Goal: Task Accomplishment & Management: Use online tool/utility

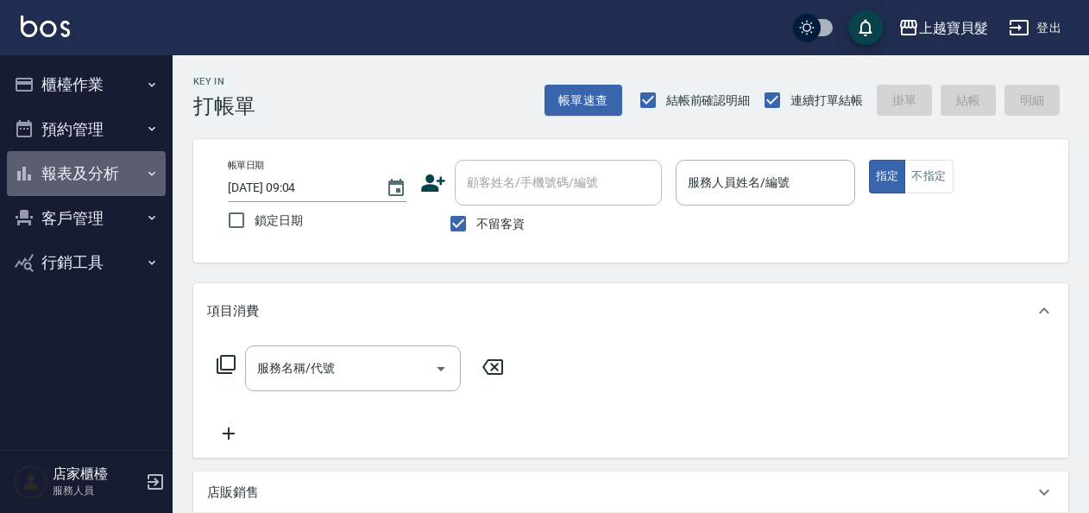
click at [130, 185] on button "報表及分析" at bounding box center [86, 173] width 159 height 45
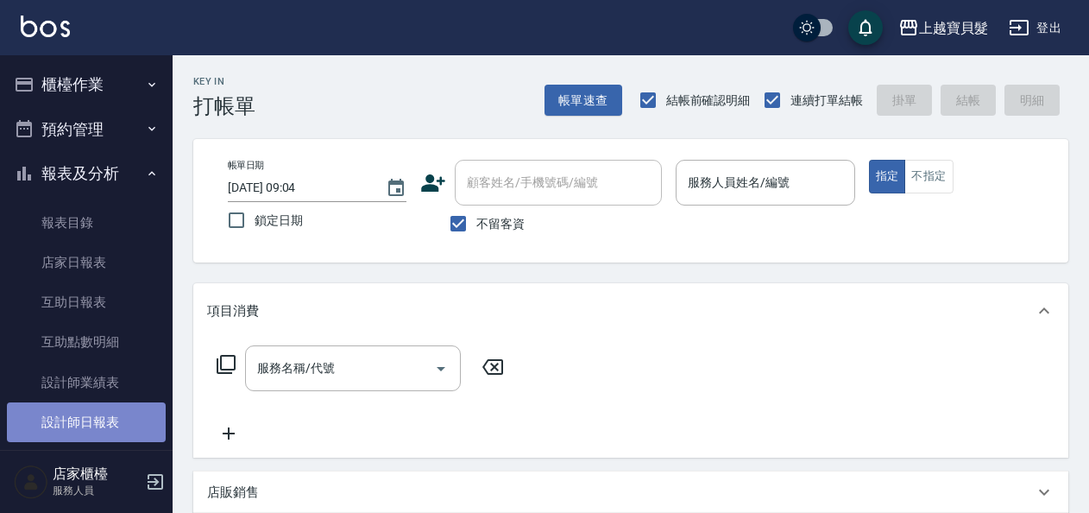
click at [112, 419] on link "設計師日報表" at bounding box center [86, 422] width 159 height 40
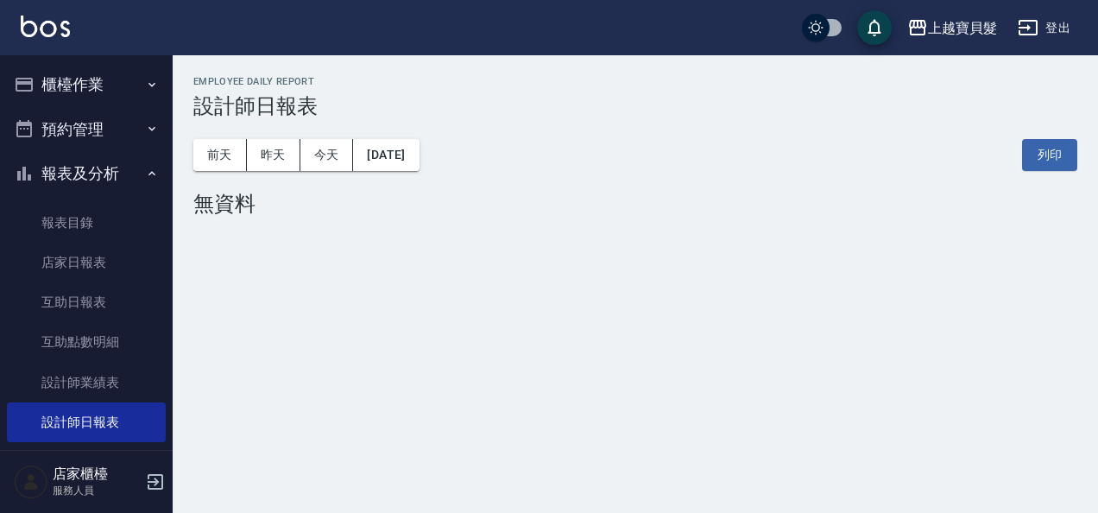
click at [145, 87] on icon "button" at bounding box center [152, 85] width 14 height 14
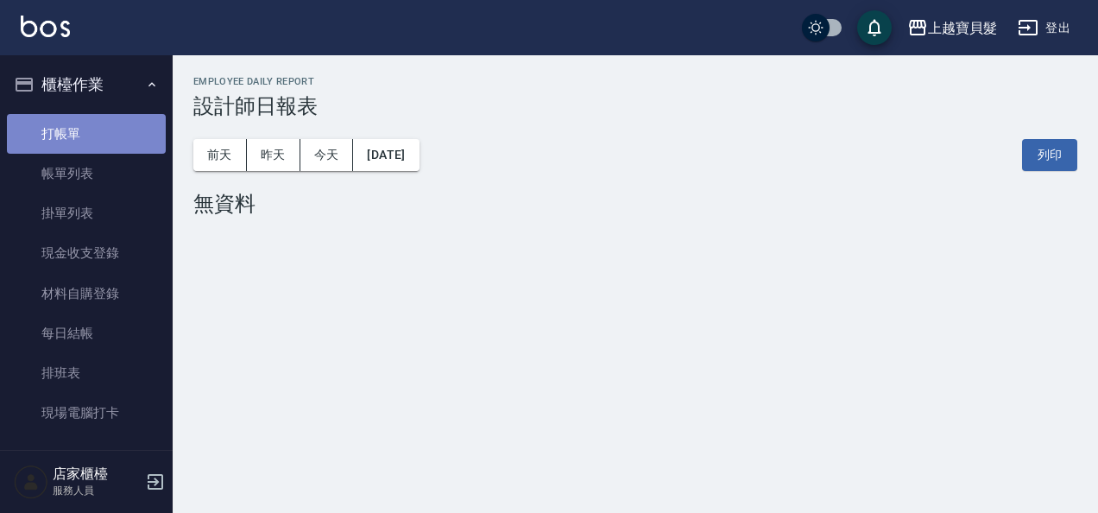
click at [135, 138] on link "打帳單" at bounding box center [86, 134] width 159 height 40
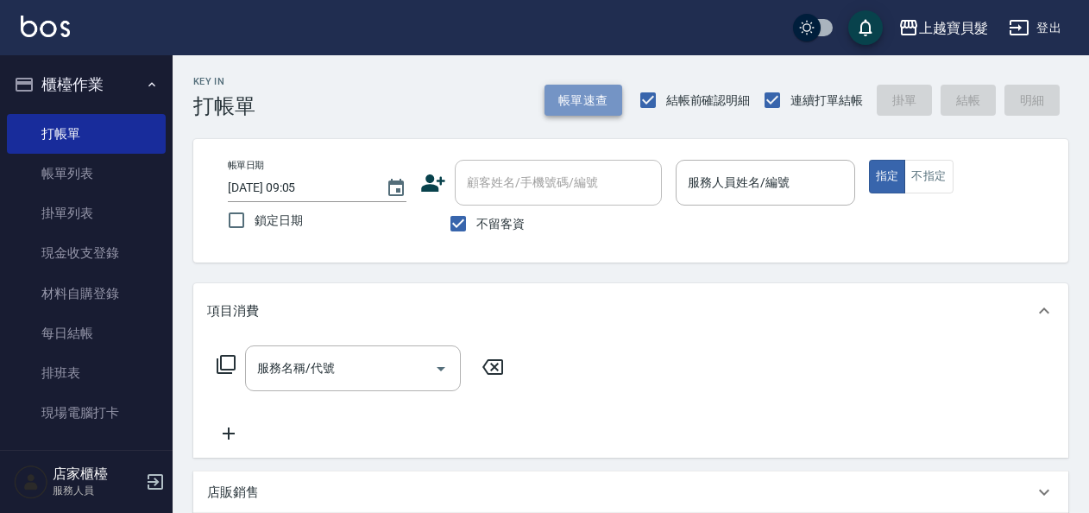
click at [546, 112] on button "帳單速查" at bounding box center [584, 101] width 78 height 32
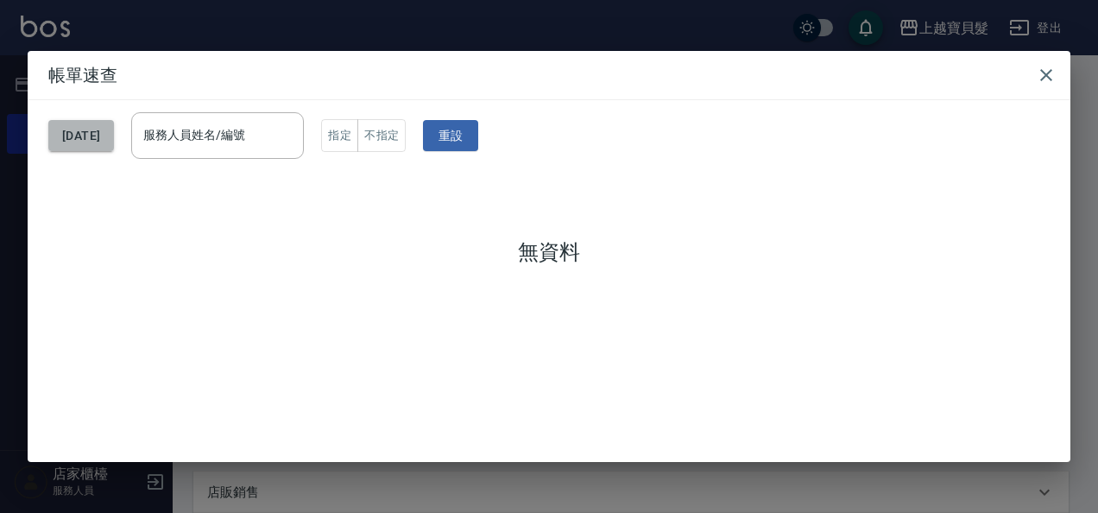
click at [94, 133] on button "[DATE]" at bounding box center [81, 136] width 66 height 32
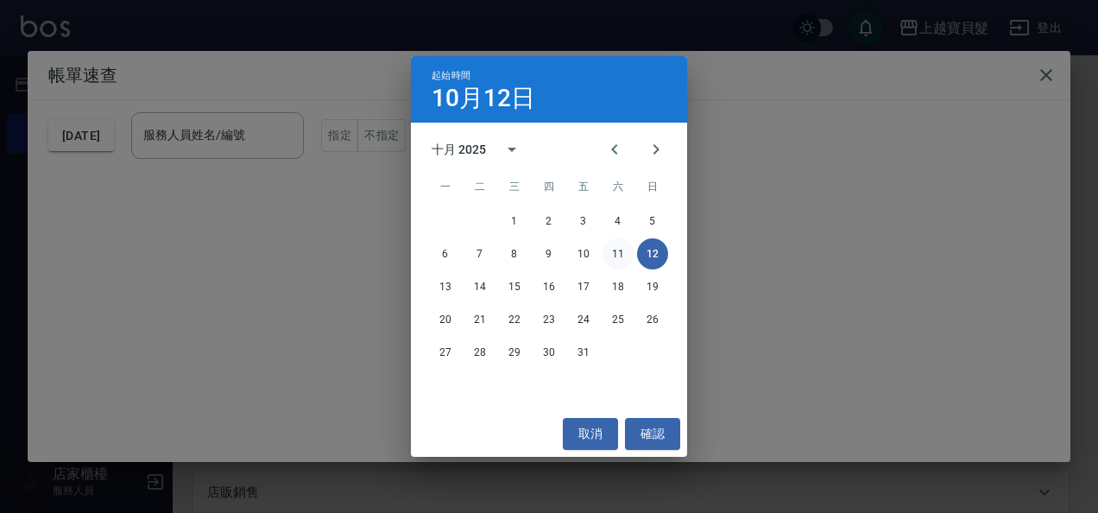
click at [608, 256] on button "11" at bounding box center [618, 253] width 31 height 31
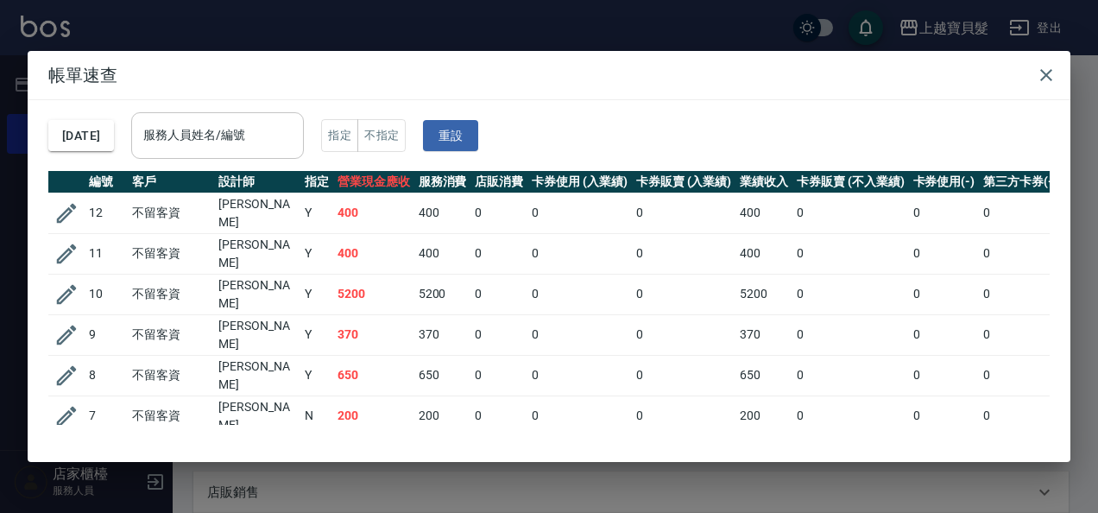
click at [293, 120] on div "服務人員姓名/編號" at bounding box center [217, 135] width 173 height 46
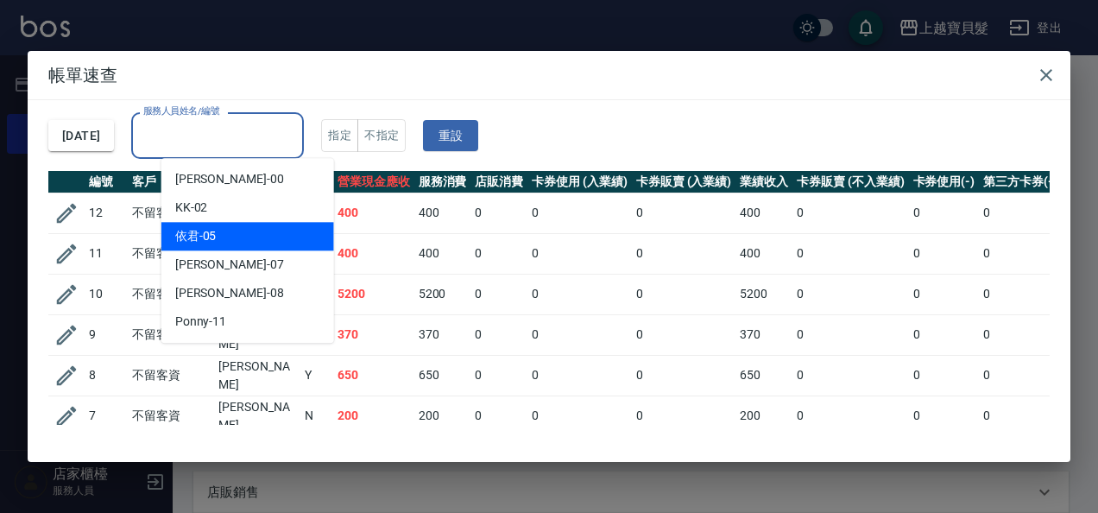
click at [281, 226] on div "依君 -05" at bounding box center [247, 236] width 173 height 28
type input "依君-05"
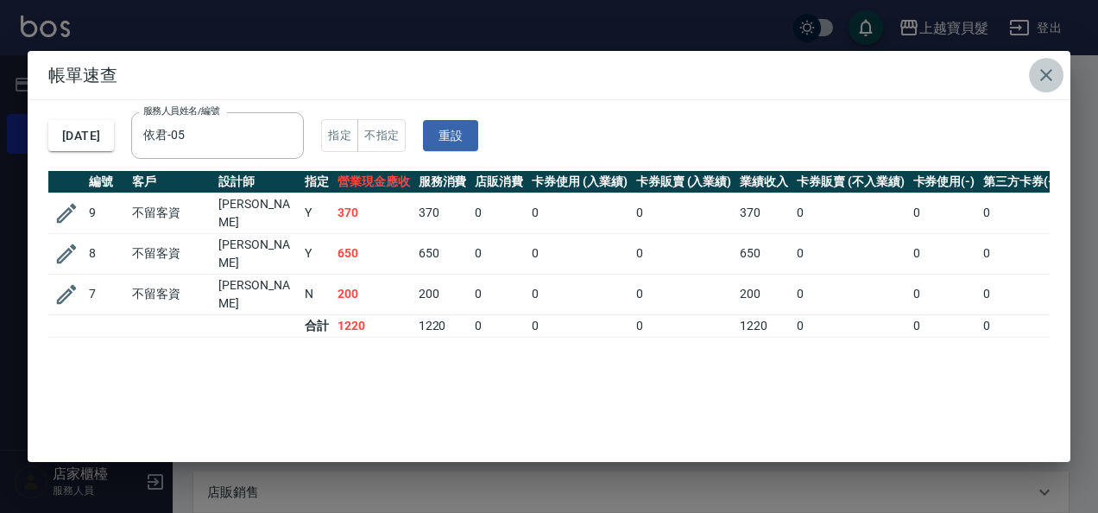
click at [1034, 69] on button "button" at bounding box center [1046, 75] width 35 height 35
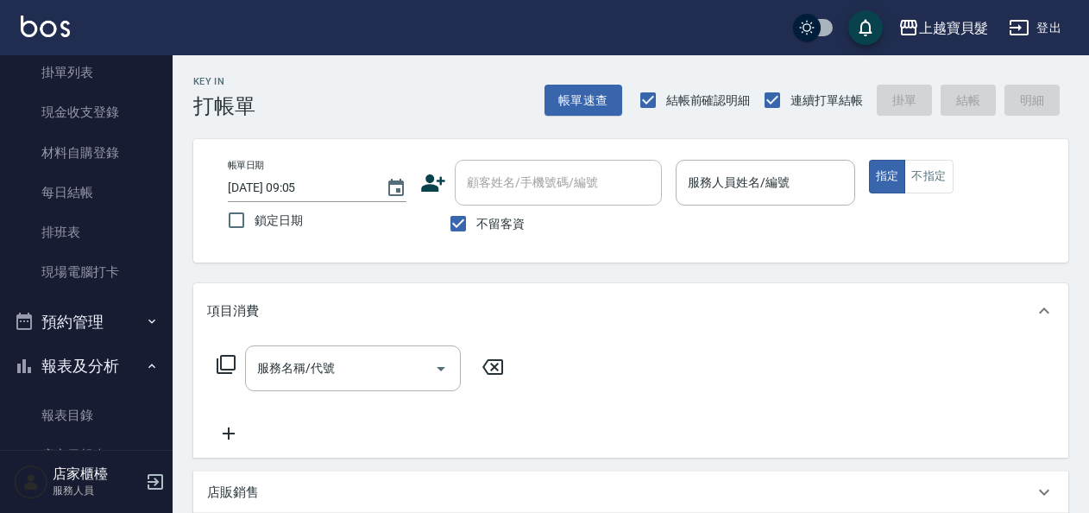
scroll to position [345, 0]
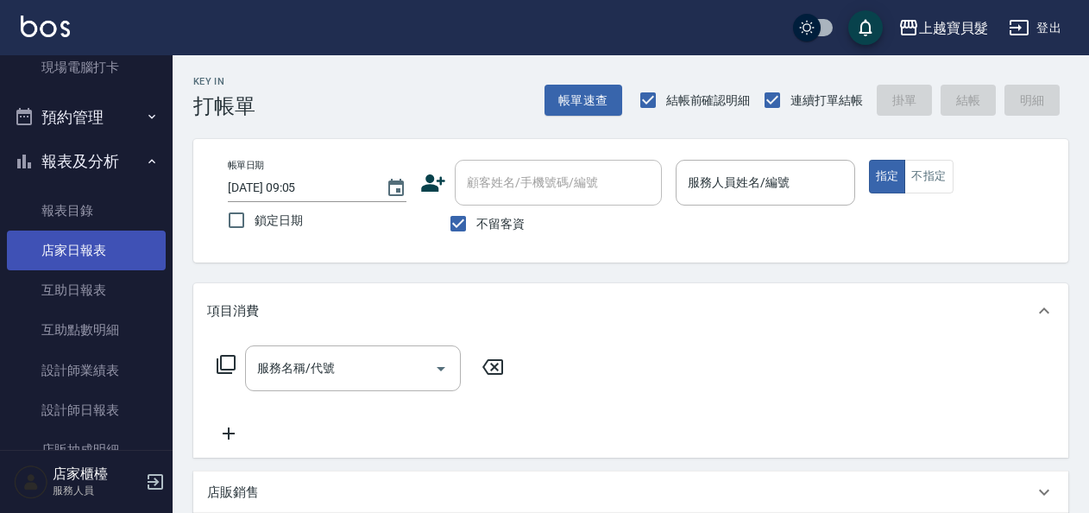
click at [81, 240] on link "店家日報表" at bounding box center [86, 250] width 159 height 40
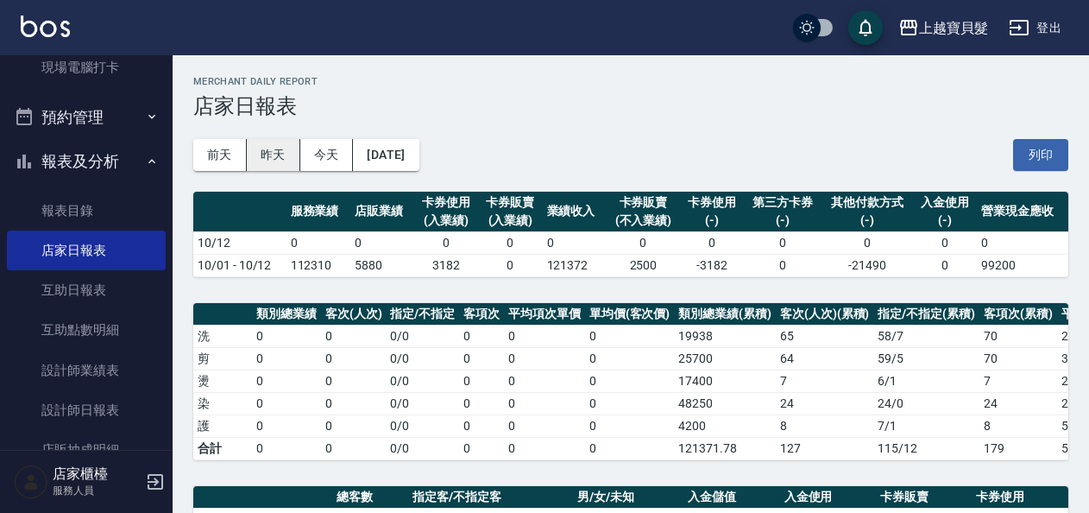
click at [268, 162] on button "昨天" at bounding box center [274, 155] width 54 height 32
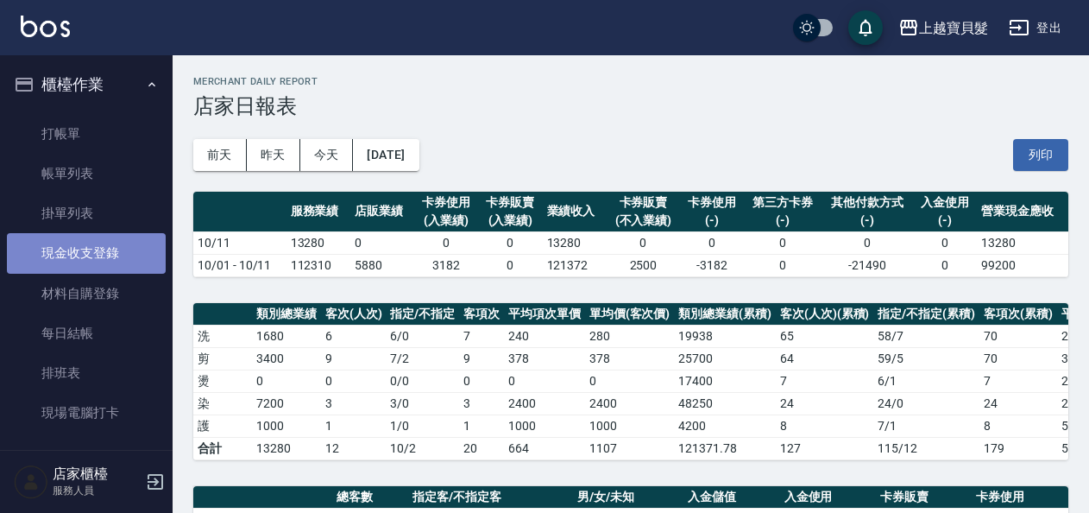
click at [119, 249] on link "現金收支登錄" at bounding box center [86, 253] width 159 height 40
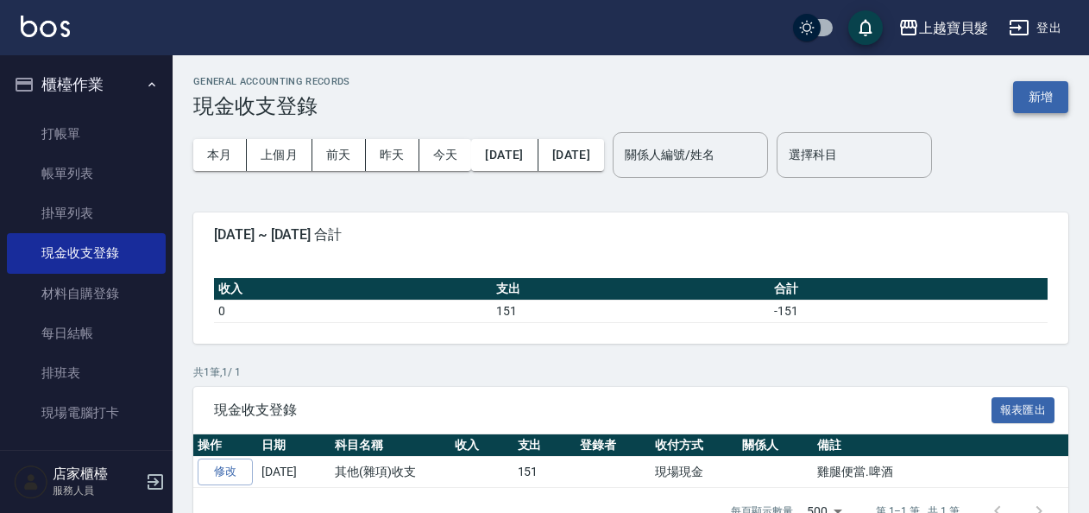
click at [1032, 104] on button "新增" at bounding box center [1040, 97] width 55 height 32
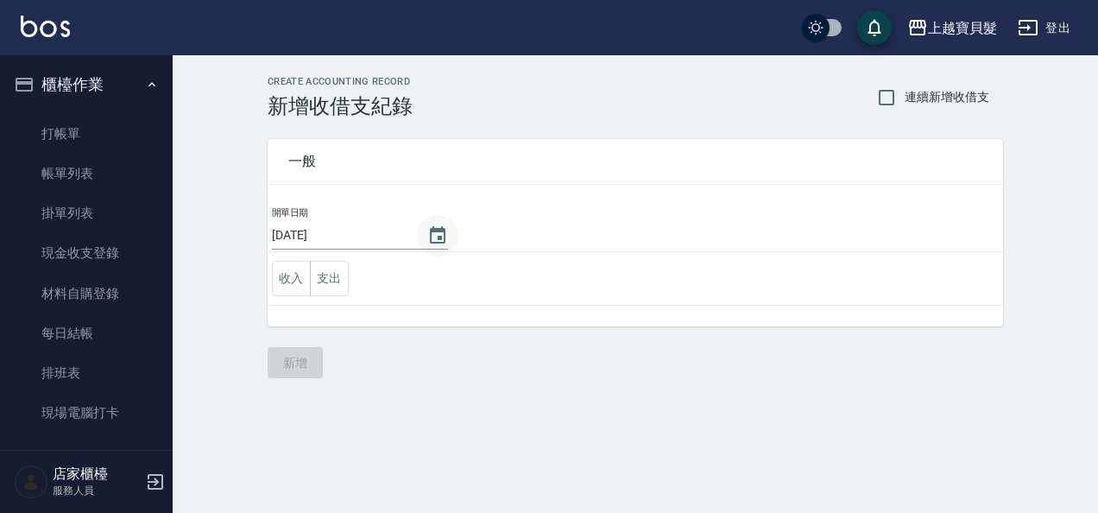
click at [432, 242] on icon "Choose date, selected date is 2025-10-12" at bounding box center [438, 234] width 16 height 17
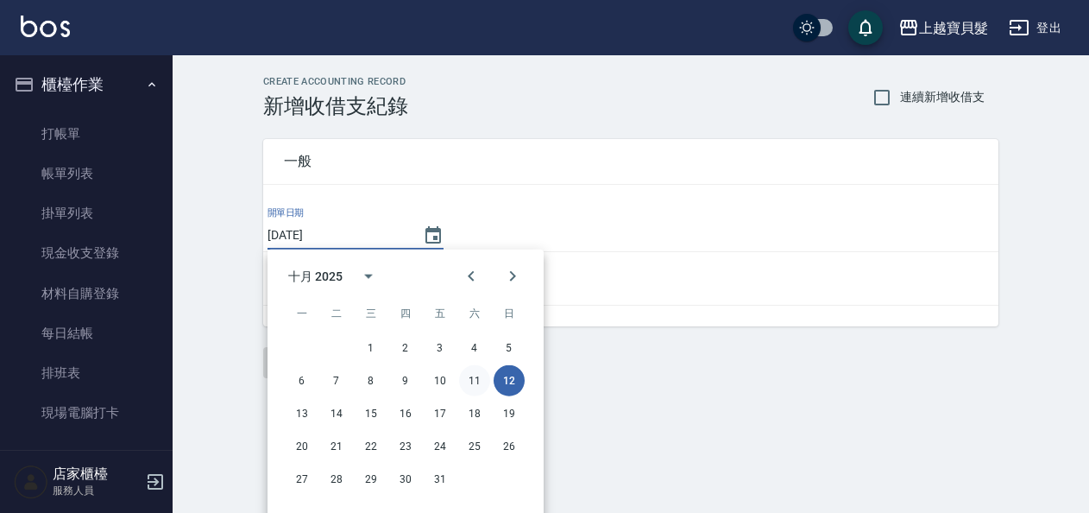
click at [476, 376] on button "11" at bounding box center [474, 380] width 31 height 31
type input "[DATE]"
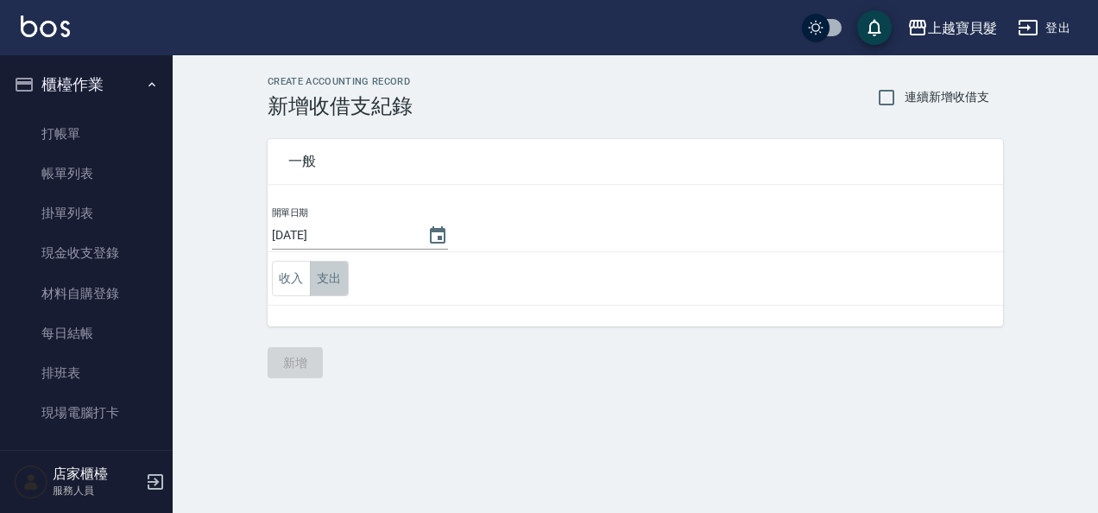
click at [327, 285] on button "支出" at bounding box center [329, 278] width 39 height 35
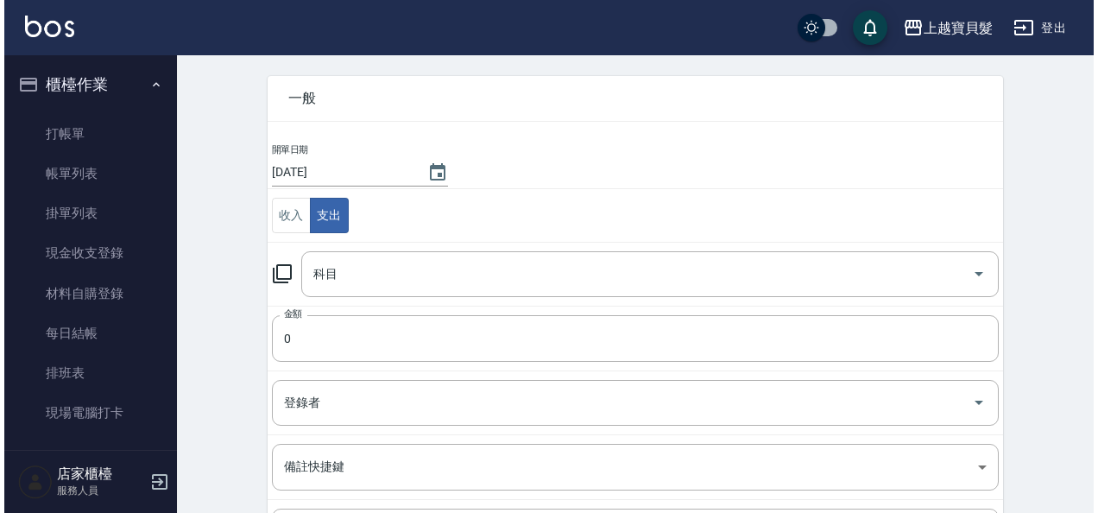
scroll to position [86, 0]
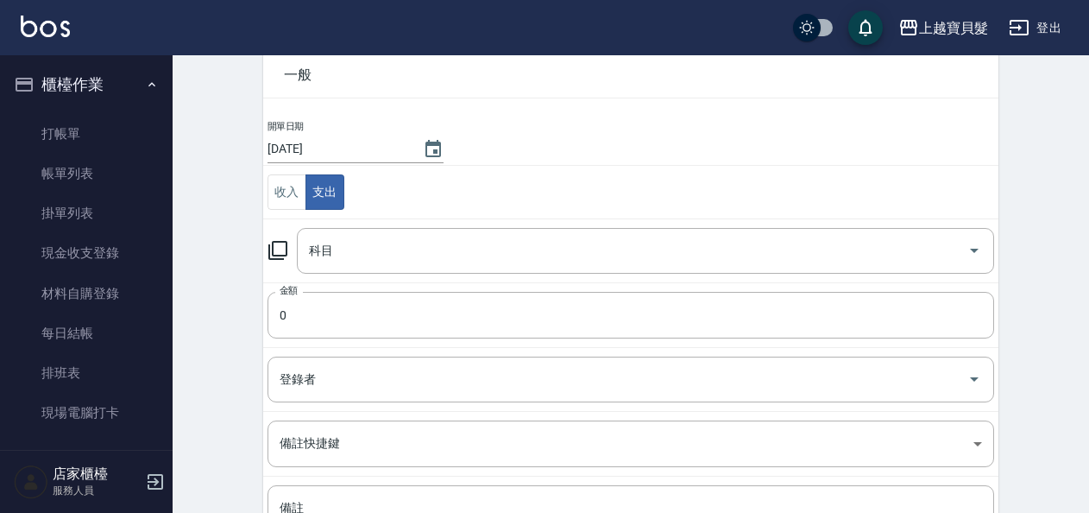
click at [281, 252] on icon at bounding box center [278, 250] width 21 height 21
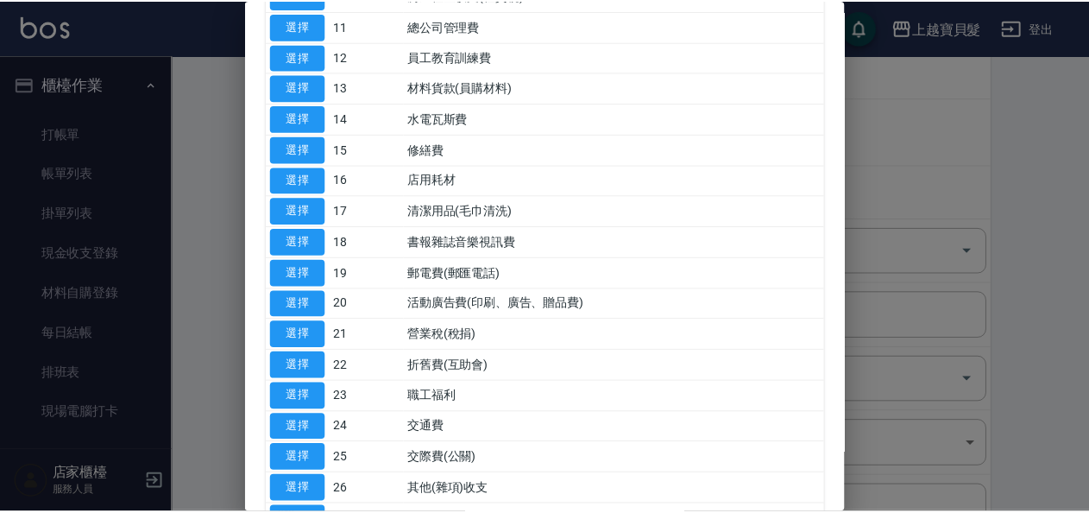
scroll to position [518, 0]
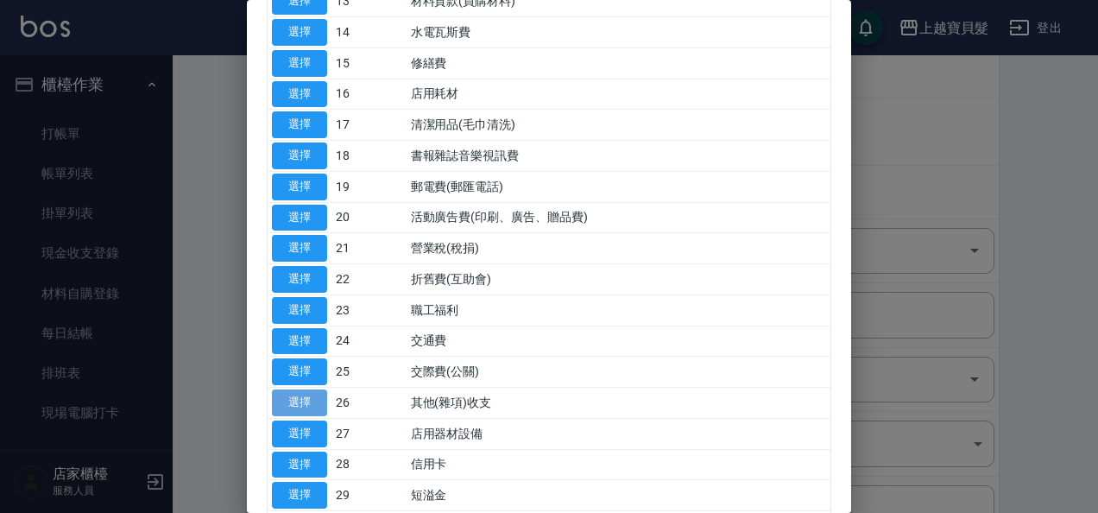
click at [319, 389] on button "選擇" at bounding box center [299, 402] width 55 height 27
type input "26 其他(雜項)收支"
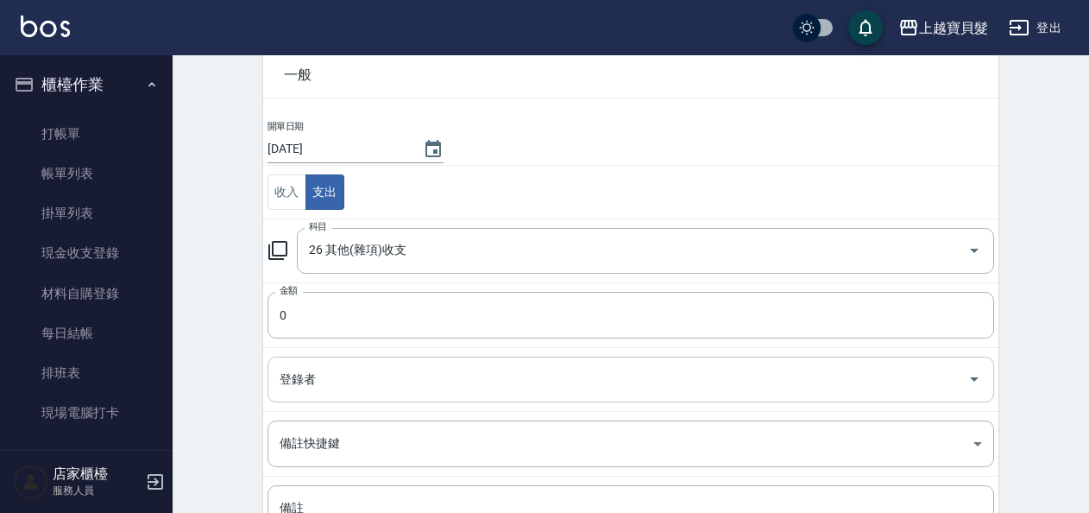
click at [407, 356] on div "登錄者" at bounding box center [631, 379] width 727 height 46
click at [214, 391] on div "CREATE ACCOUNTING RECORD 新增收借支紀錄 連續新增收借支 一般 開單日期 [DATE] 收入 支出 科目 26 其他(雜項)收支 科目…" at bounding box center [631, 322] width 917 height 707
click at [295, 325] on input "0" at bounding box center [631, 315] width 727 height 47
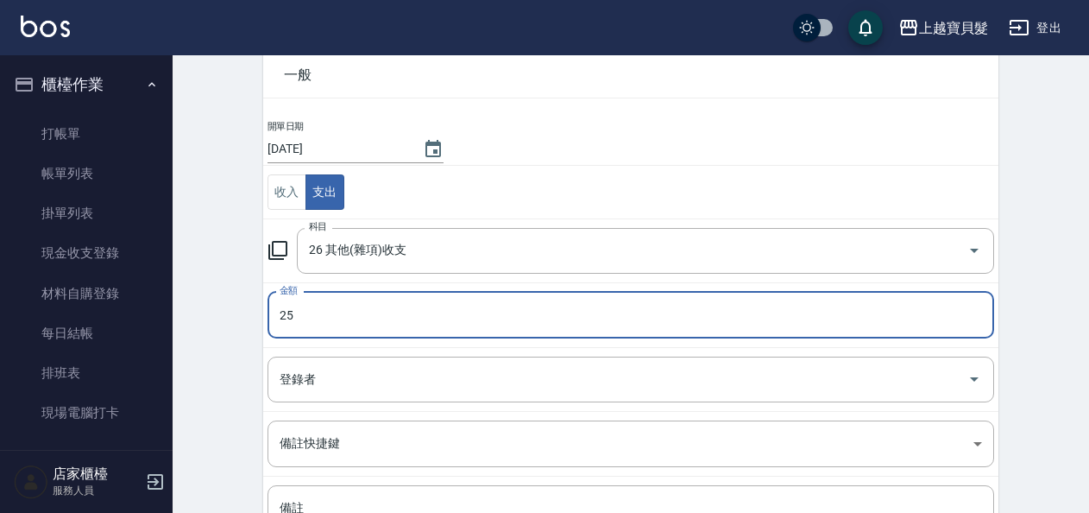
type input "25"
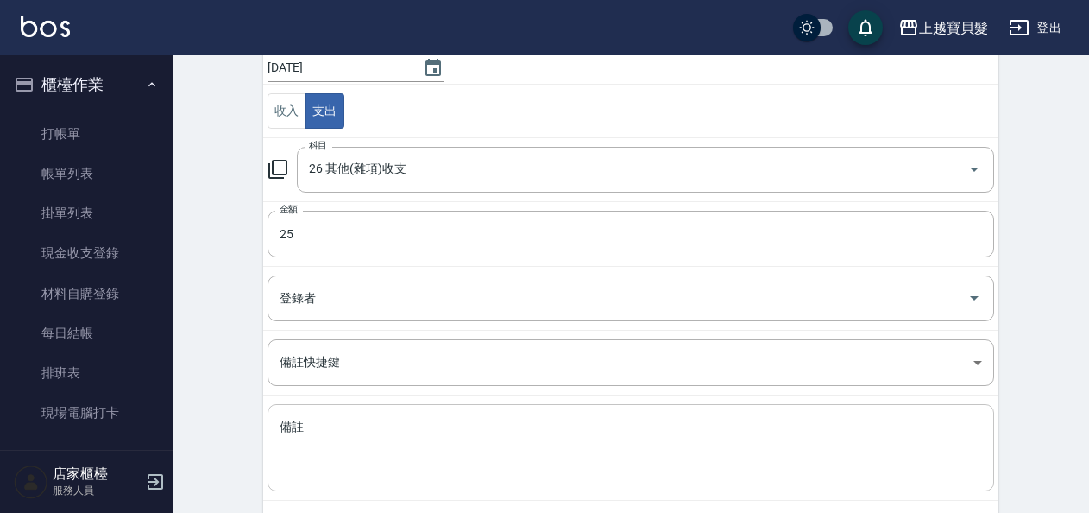
scroll to position [246, 0]
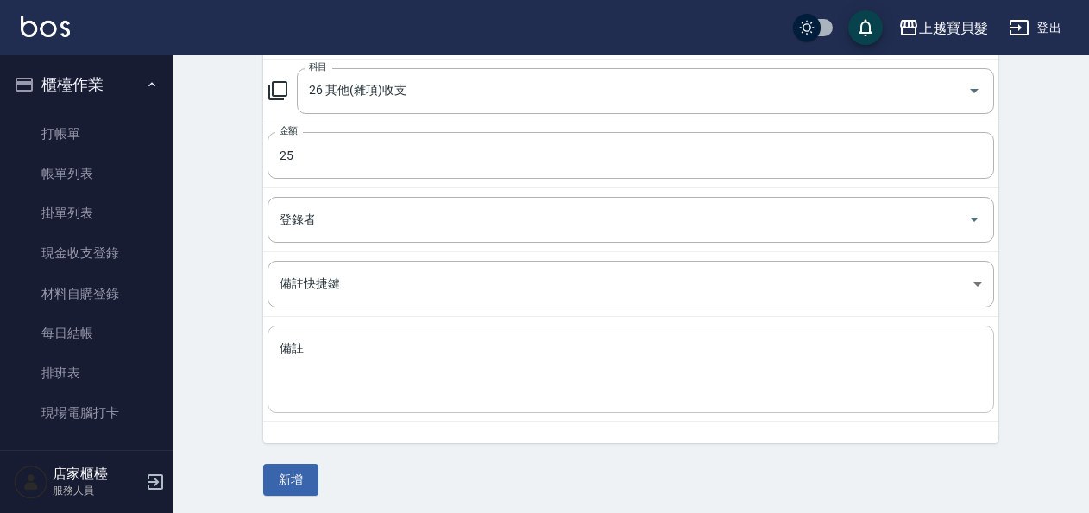
click at [378, 350] on textarea "備註" at bounding box center [631, 369] width 703 height 59
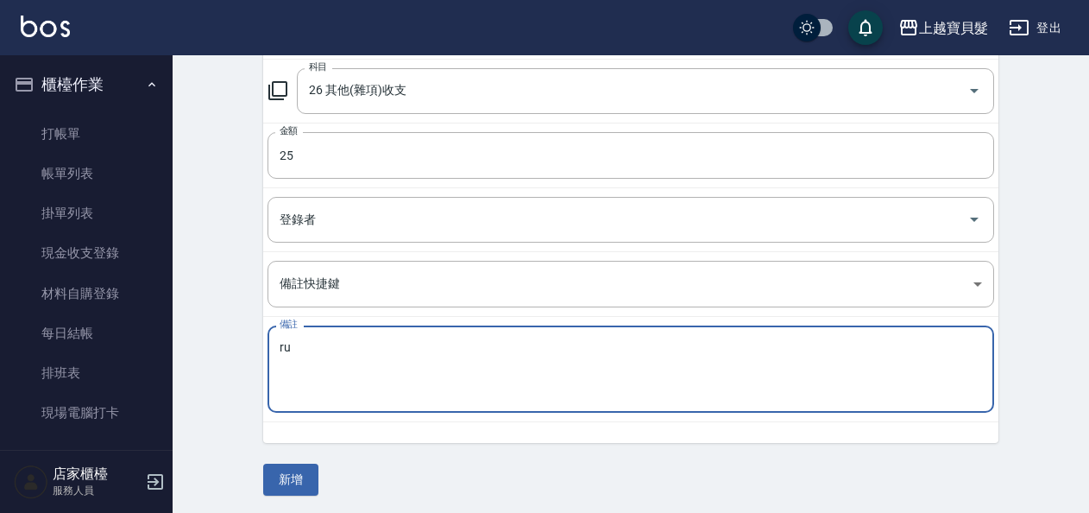
type textarea "r"
type textarea "膠帶"
click at [303, 470] on button "新增" at bounding box center [290, 480] width 55 height 32
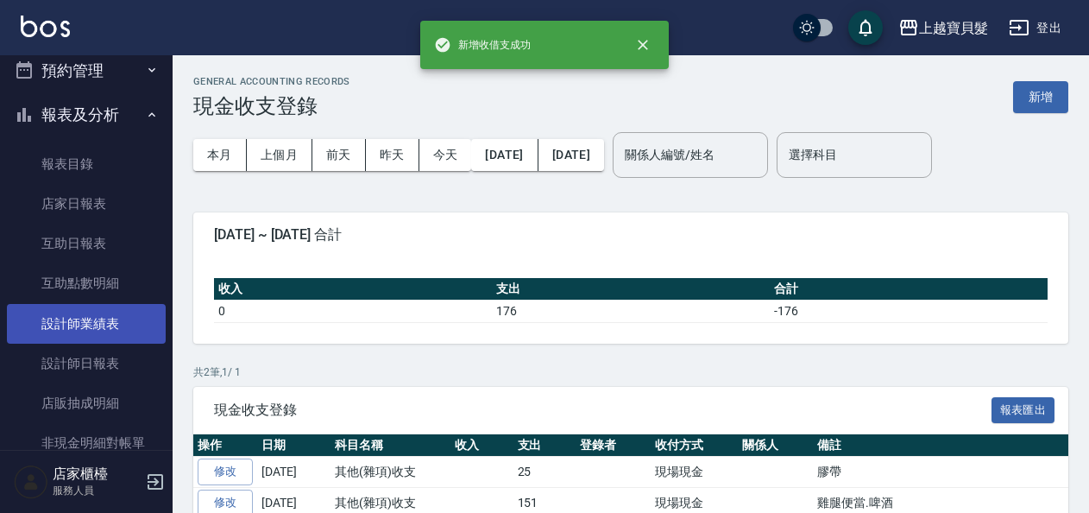
scroll to position [432, 0]
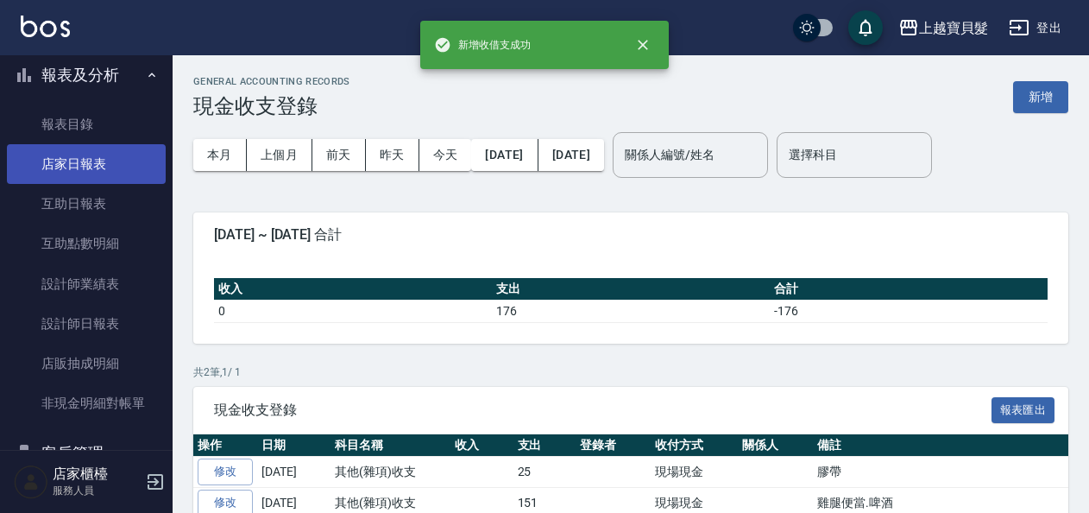
click at [95, 180] on link "店家日報表" at bounding box center [86, 164] width 159 height 40
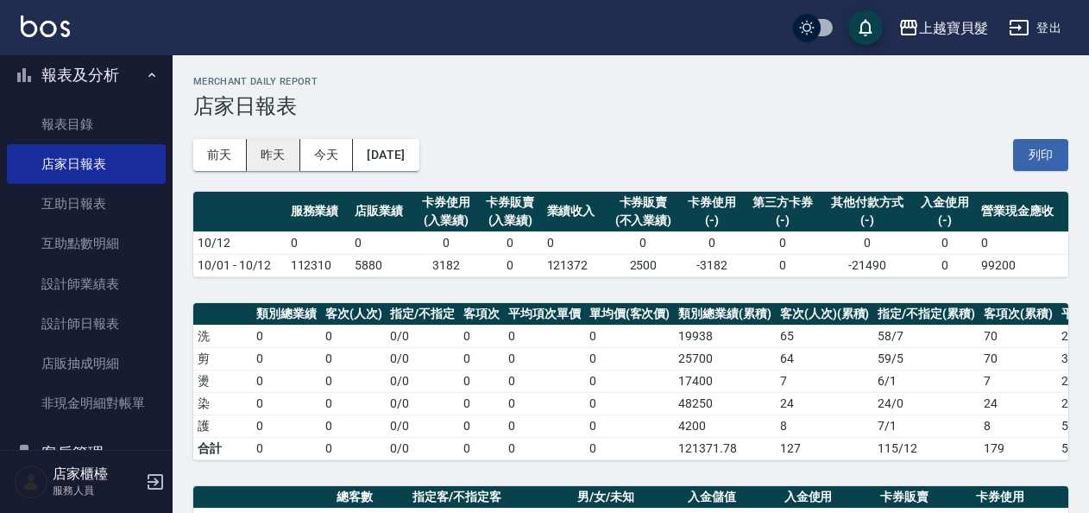
click at [281, 159] on button "昨天" at bounding box center [274, 155] width 54 height 32
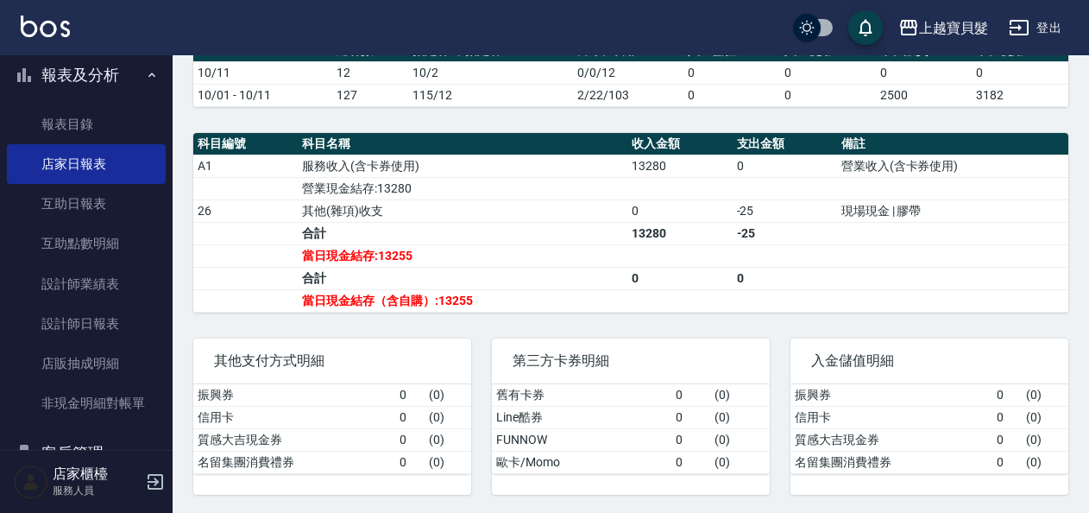
scroll to position [454, 0]
